Goal: Task Accomplishment & Management: Use online tool/utility

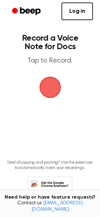
click at [50, 91] on span "button" at bounding box center [50, 88] width 20 height 20
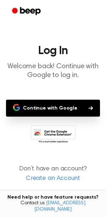
click at [46, 112] on button "Continue with Google" at bounding box center [53, 108] width 94 height 17
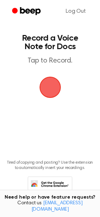
click at [49, 96] on span "button" at bounding box center [50, 88] width 20 height 20
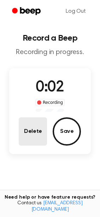
click at [39, 136] on button "Delete" at bounding box center [33, 132] width 28 height 28
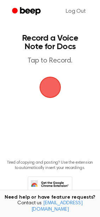
click at [47, 89] on span "button" at bounding box center [50, 88] width 20 height 20
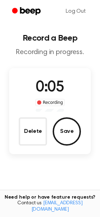
click at [48, 86] on span "0:05" at bounding box center [50, 87] width 28 height 15
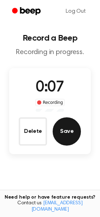
click at [65, 131] on button "Save" at bounding box center [67, 132] width 28 height 28
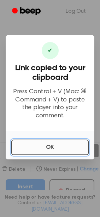
click at [34, 146] on button "OK" at bounding box center [50, 148] width 78 height 16
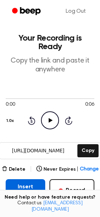
click at [16, 185] on button "Insert into Doc" at bounding box center [26, 190] width 40 height 23
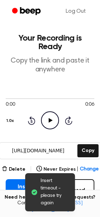
click at [44, 189] on span "Insert timeout - please try again" at bounding box center [55, 193] width 29 height 30
click at [21, 143] on input "[URL][DOMAIN_NAME]" at bounding box center [38, 151] width 76 height 16
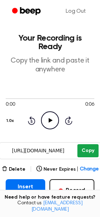
click at [96, 144] on button "Copy" at bounding box center [88, 150] width 21 height 13
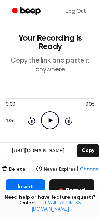
click at [78, 187] on button "Record" at bounding box center [72, 190] width 45 height 23
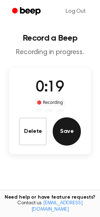
click at [69, 138] on button "Save" at bounding box center [67, 132] width 28 height 28
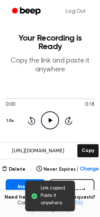
click at [61, 143] on input "[URL][DOMAIN_NAME]" at bounding box center [38, 151] width 76 height 16
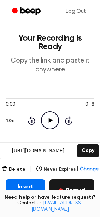
click at [69, 184] on button "Record" at bounding box center [72, 190] width 45 height 23
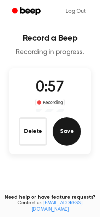
click at [63, 132] on button "Save" at bounding box center [67, 132] width 28 height 28
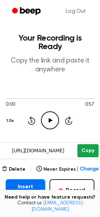
click at [86, 144] on button "Copy" at bounding box center [88, 150] width 21 height 13
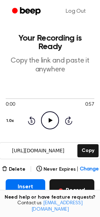
click at [76, 181] on button "Record" at bounding box center [72, 190] width 45 height 23
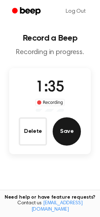
click at [67, 136] on button "Save" at bounding box center [67, 132] width 28 height 28
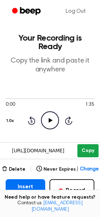
click at [84, 144] on button "Copy" at bounding box center [88, 150] width 21 height 13
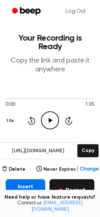
click at [73, 179] on button "Record" at bounding box center [72, 190] width 45 height 23
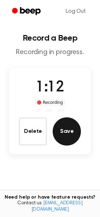
click at [70, 138] on button "Save" at bounding box center [67, 132] width 28 height 28
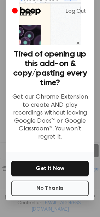
scroll to position [28, 0]
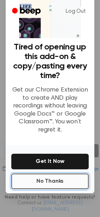
click at [40, 178] on button "No Thanks" at bounding box center [50, 182] width 78 height 16
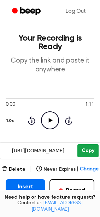
click at [92, 144] on button "Copy" at bounding box center [88, 150] width 21 height 13
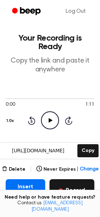
click at [76, 182] on button "Record" at bounding box center [72, 190] width 45 height 23
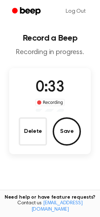
click at [72, 137] on button "Save" at bounding box center [67, 132] width 28 height 28
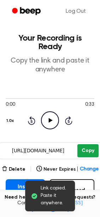
click at [88, 144] on button "Copy" at bounding box center [88, 150] width 21 height 13
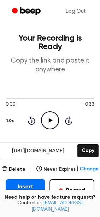
click at [32, 145] on input "[URL][DOMAIN_NAME]" at bounding box center [38, 151] width 76 height 16
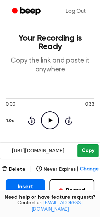
click at [95, 144] on button "Copy" at bounding box center [88, 150] width 21 height 13
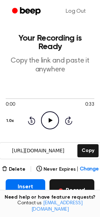
click at [76, 179] on button "Record" at bounding box center [72, 190] width 45 height 23
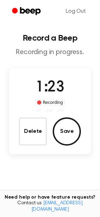
click at [68, 130] on button "Save" at bounding box center [67, 132] width 28 height 28
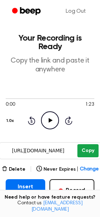
click at [82, 144] on button "Copy" at bounding box center [88, 150] width 21 height 13
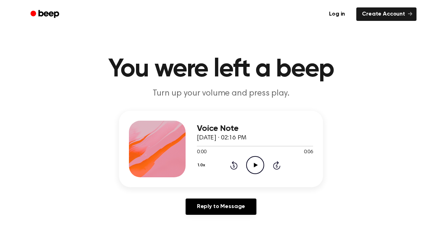
click at [255, 165] on icon at bounding box center [255, 165] width 4 height 5
click at [261, 162] on icon "Play Audio" at bounding box center [255, 165] width 18 height 18
click at [258, 164] on icon "Play Audio" at bounding box center [255, 165] width 18 height 18
